Goal: Navigation & Orientation: Find specific page/section

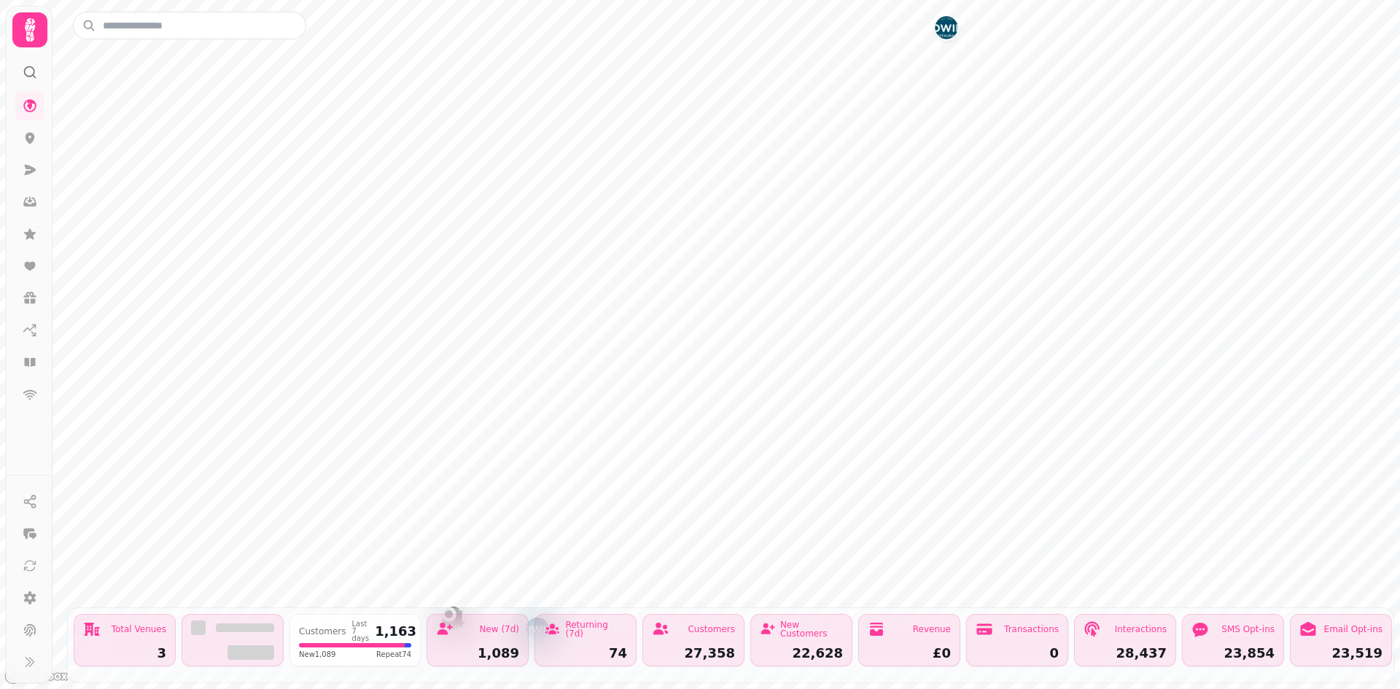
click at [26, 76] on icon at bounding box center [30, 72] width 15 height 15
click at [36, 135] on icon at bounding box center [30, 138] width 15 height 15
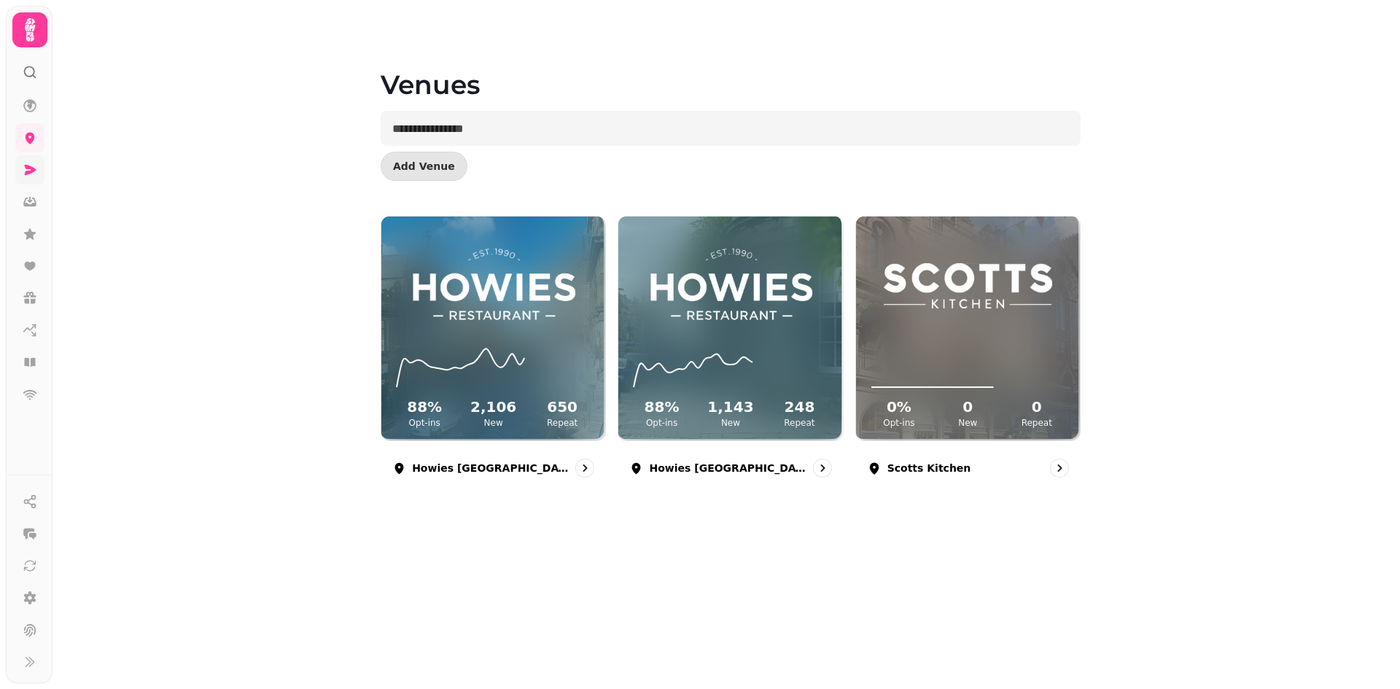
click at [32, 173] on icon at bounding box center [31, 170] width 12 height 10
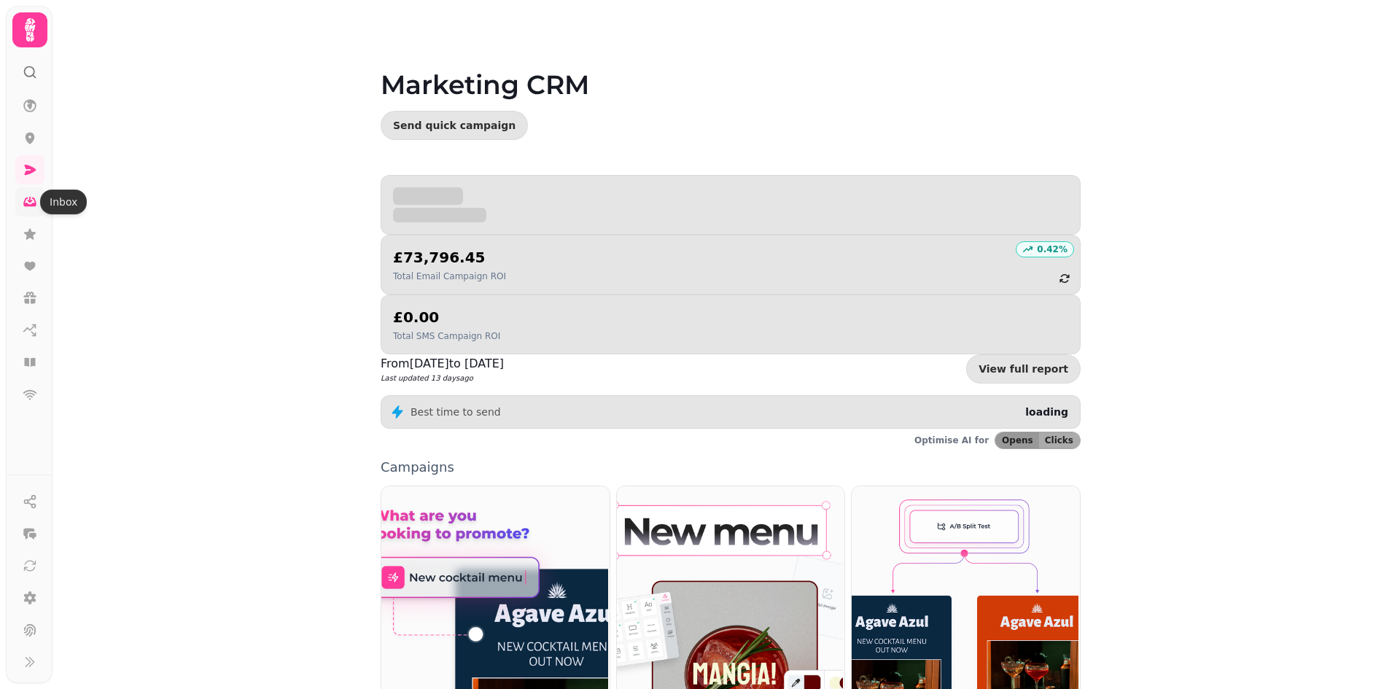
click at [27, 210] on link at bounding box center [29, 201] width 29 height 29
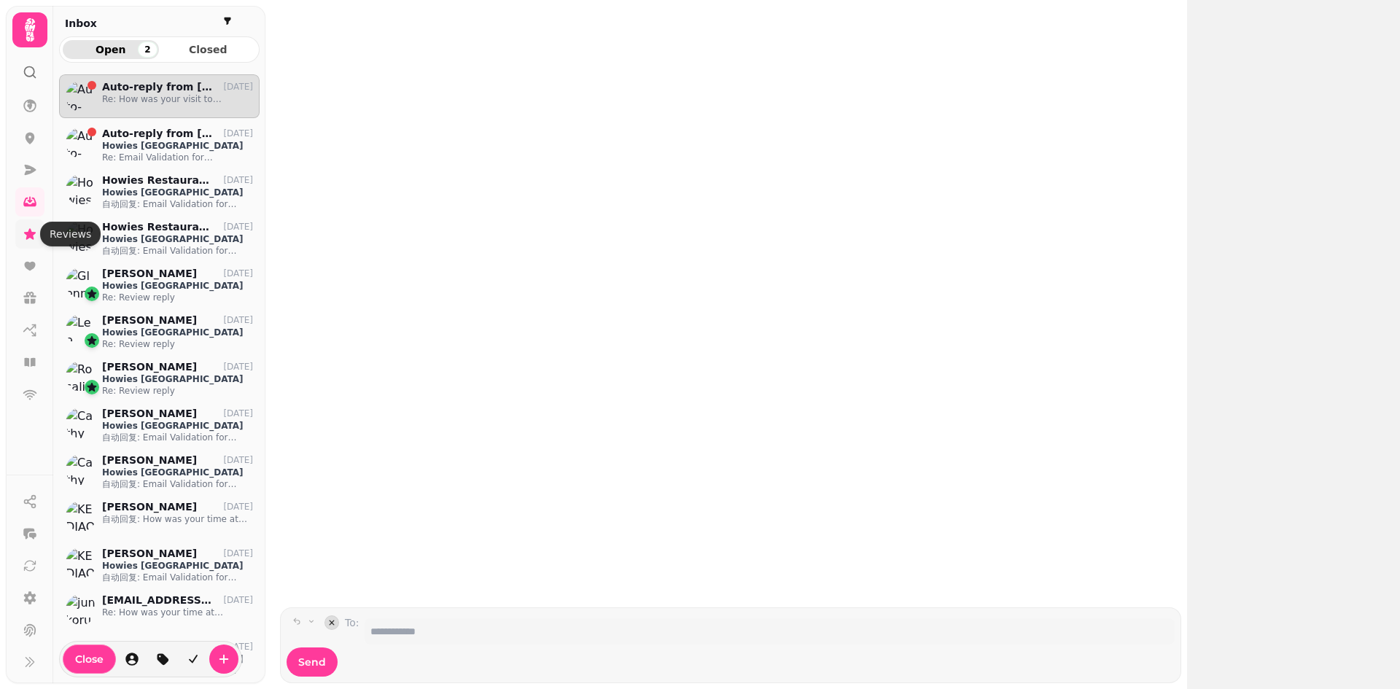
scroll to position [591, 190]
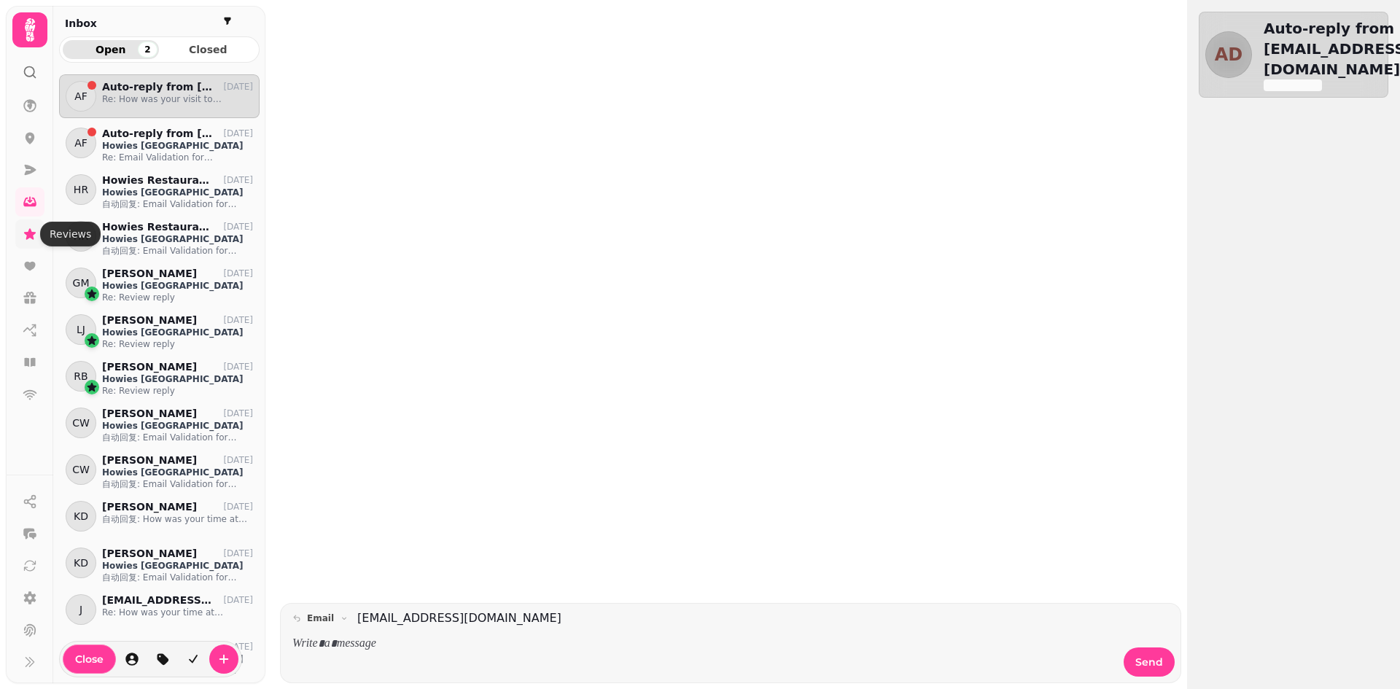
click at [26, 230] on icon at bounding box center [30, 234] width 15 height 15
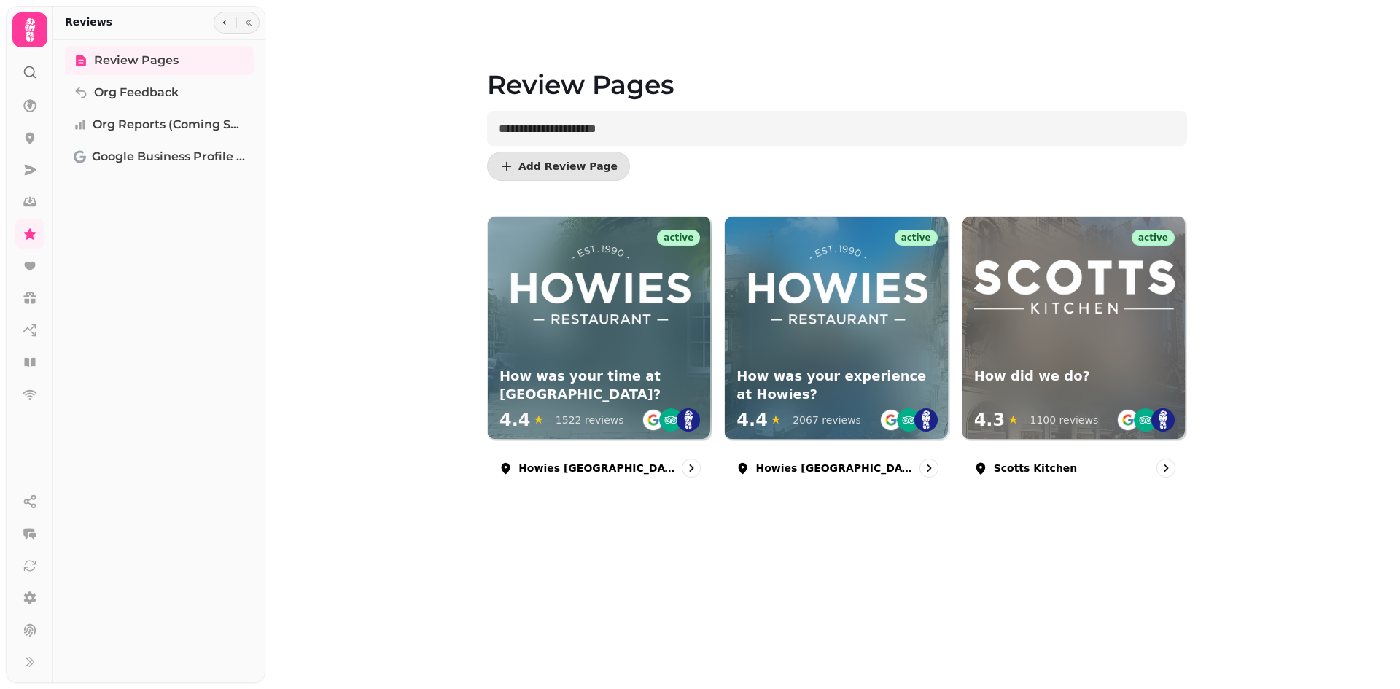
click at [36, 26] on icon at bounding box center [29, 29] width 29 height 29
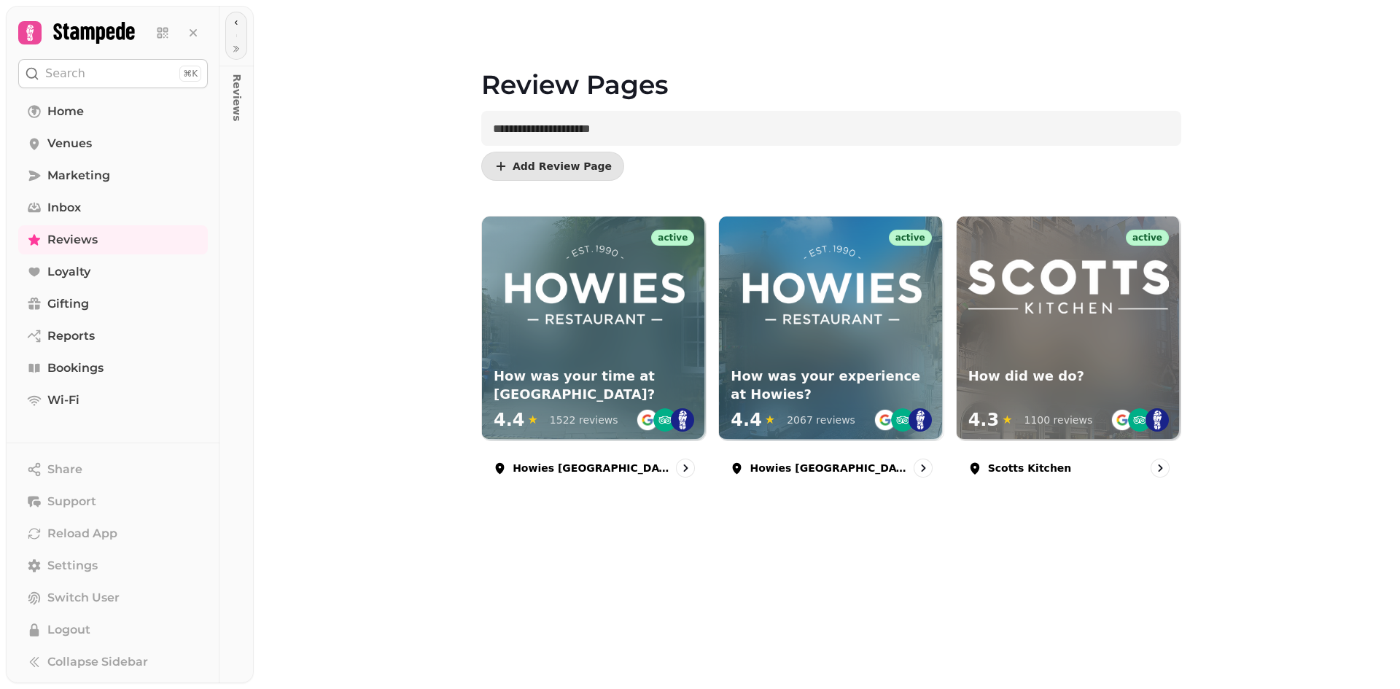
click at [79, 82] on button "Search ⌘K" at bounding box center [113, 73] width 190 height 29
